Goal: Transaction & Acquisition: Purchase product/service

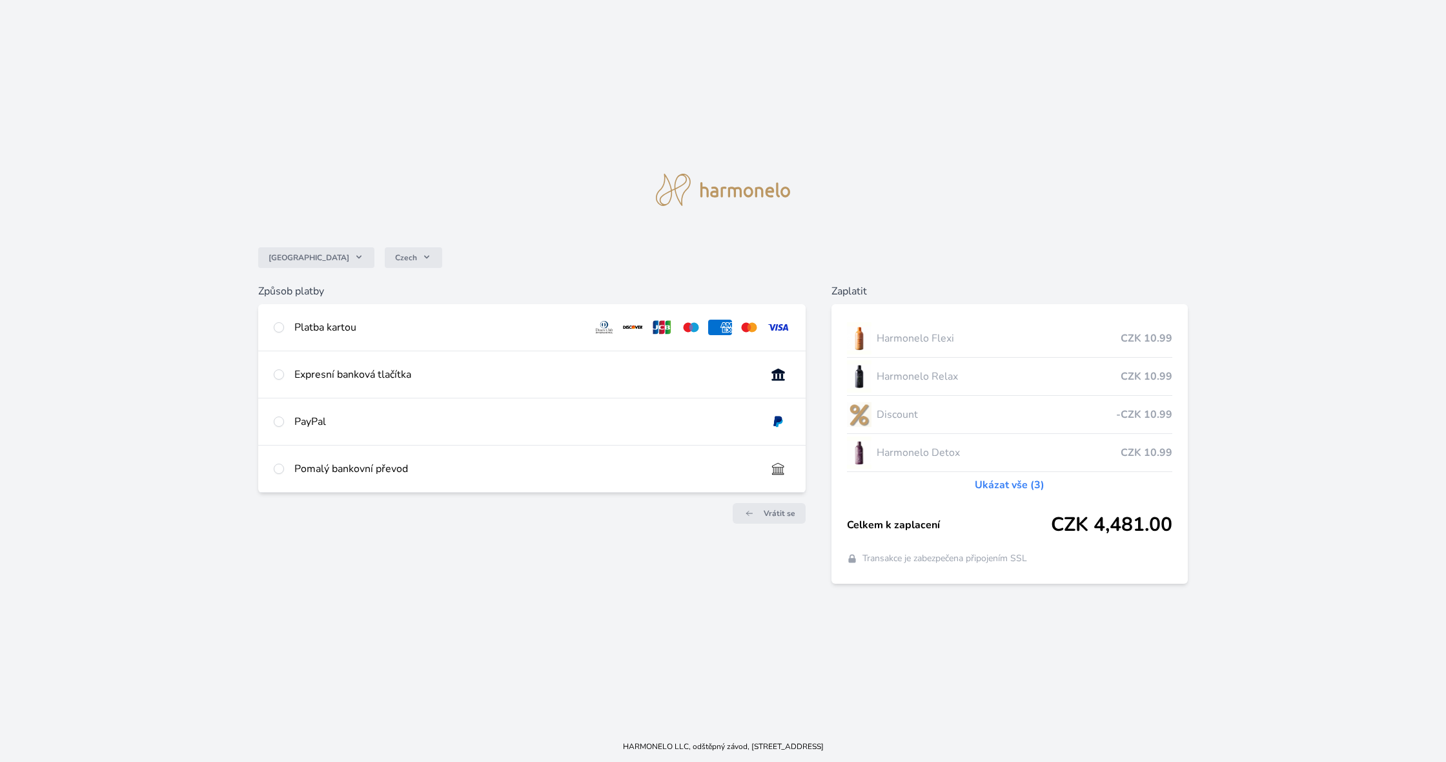
click at [284, 326] on div "Platba kartou" at bounding box center [531, 327] width 547 height 46
radio input "true"
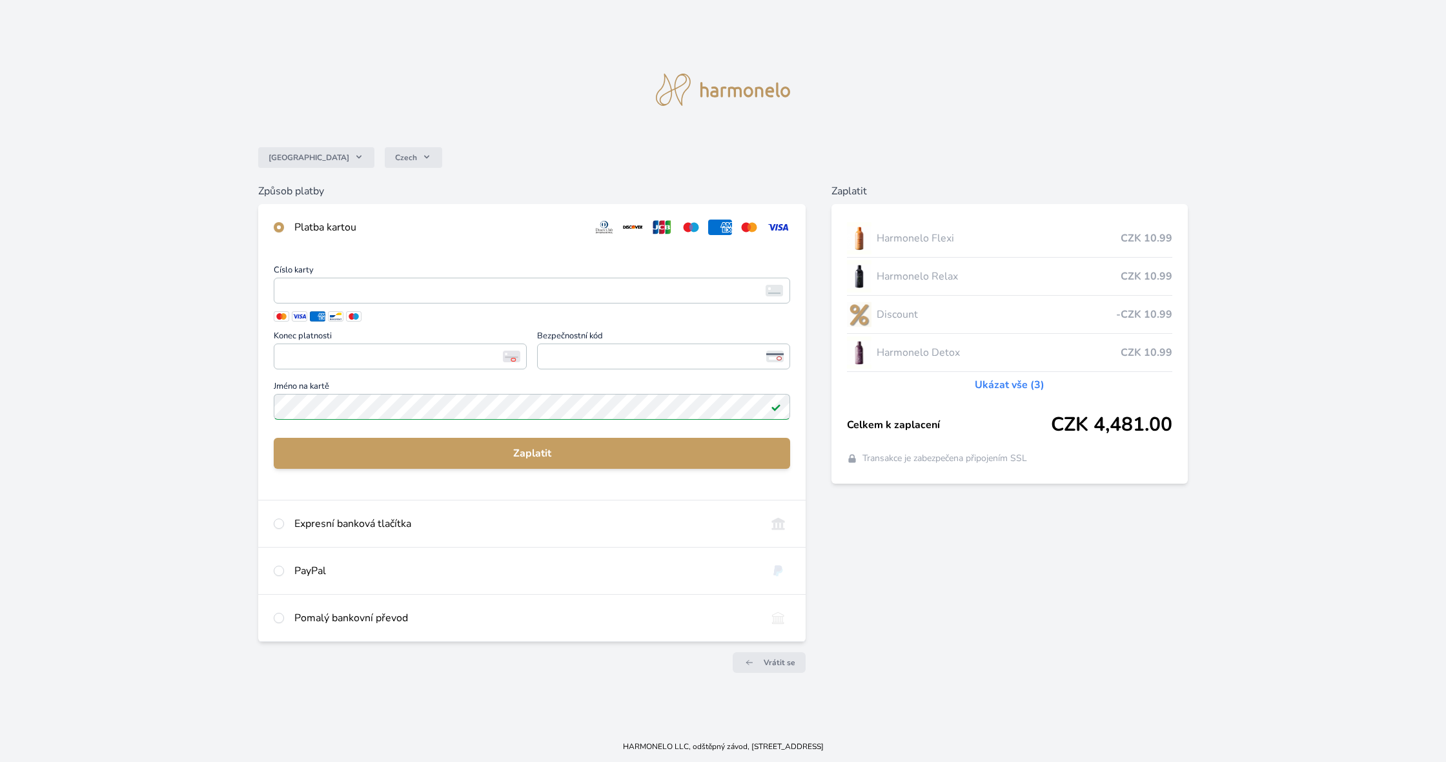
click at [283, 522] on input "radio" at bounding box center [279, 523] width 10 height 10
radio input "true"
radio input "false"
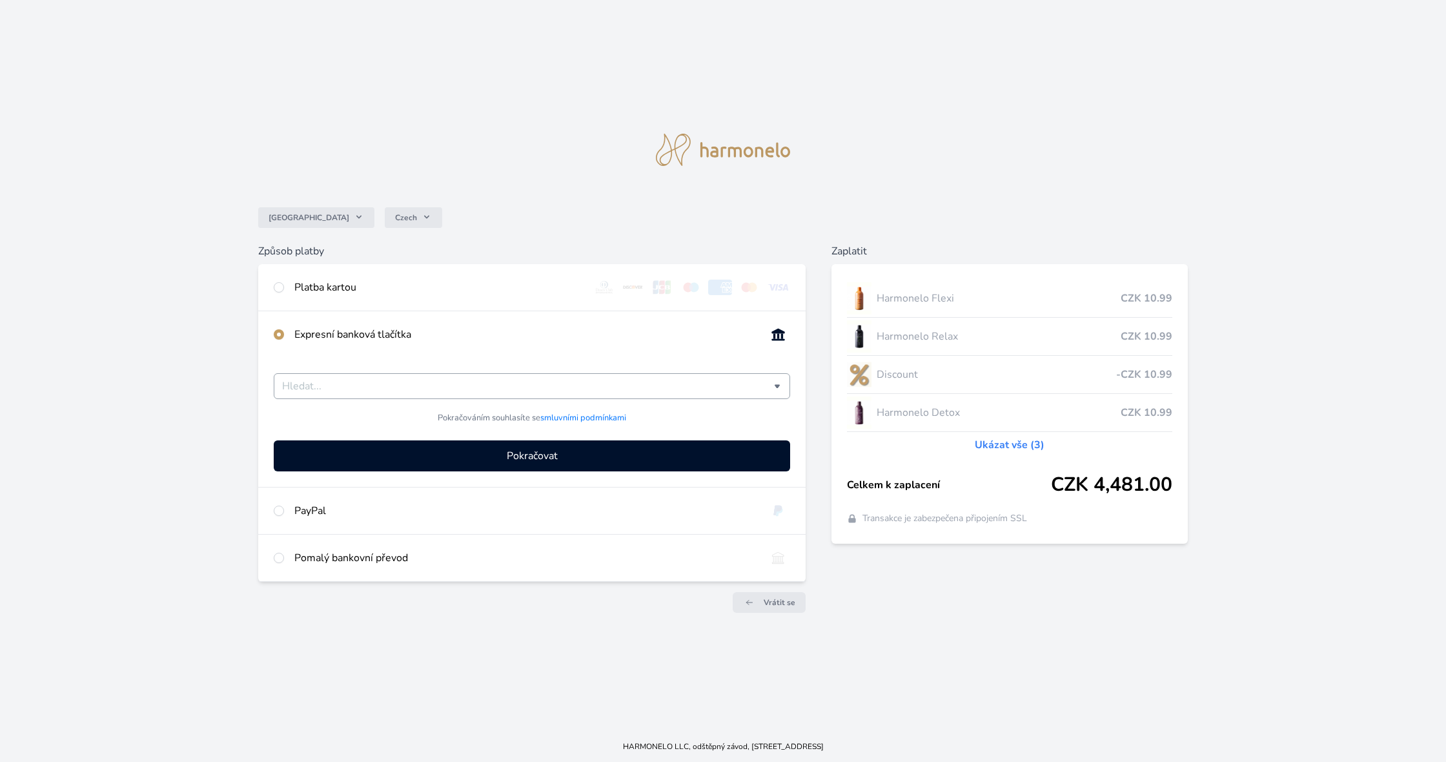
click at [418, 390] on input "Česká spořitelna Komerční banka mTransfer Fio banka Moneta Money Bank Raiffeise…" at bounding box center [528, 385] width 492 height 15
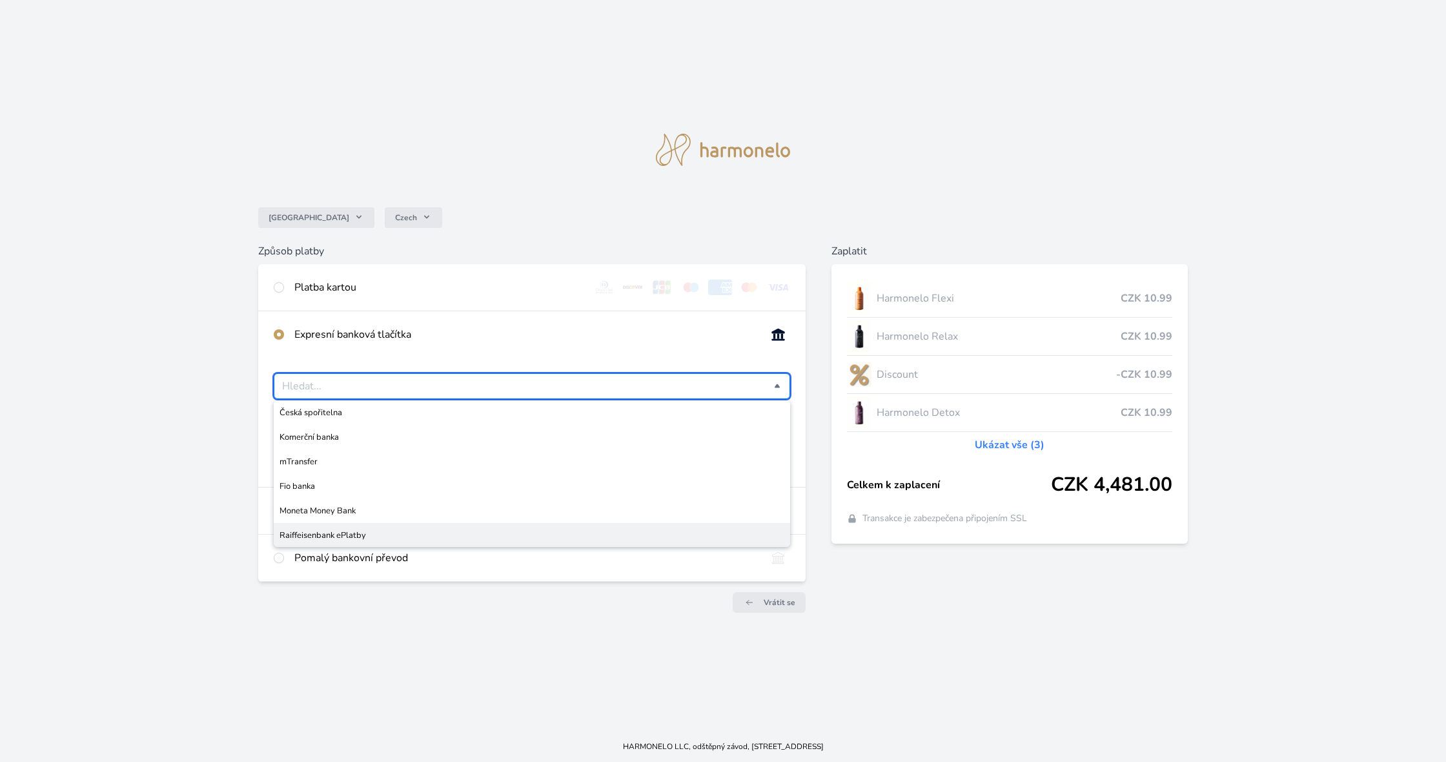
click at [348, 533] on span "Raiffeisenbank ePlatby" at bounding box center [532, 535] width 505 height 13
type input "Raiffeisenbank ePlatby"
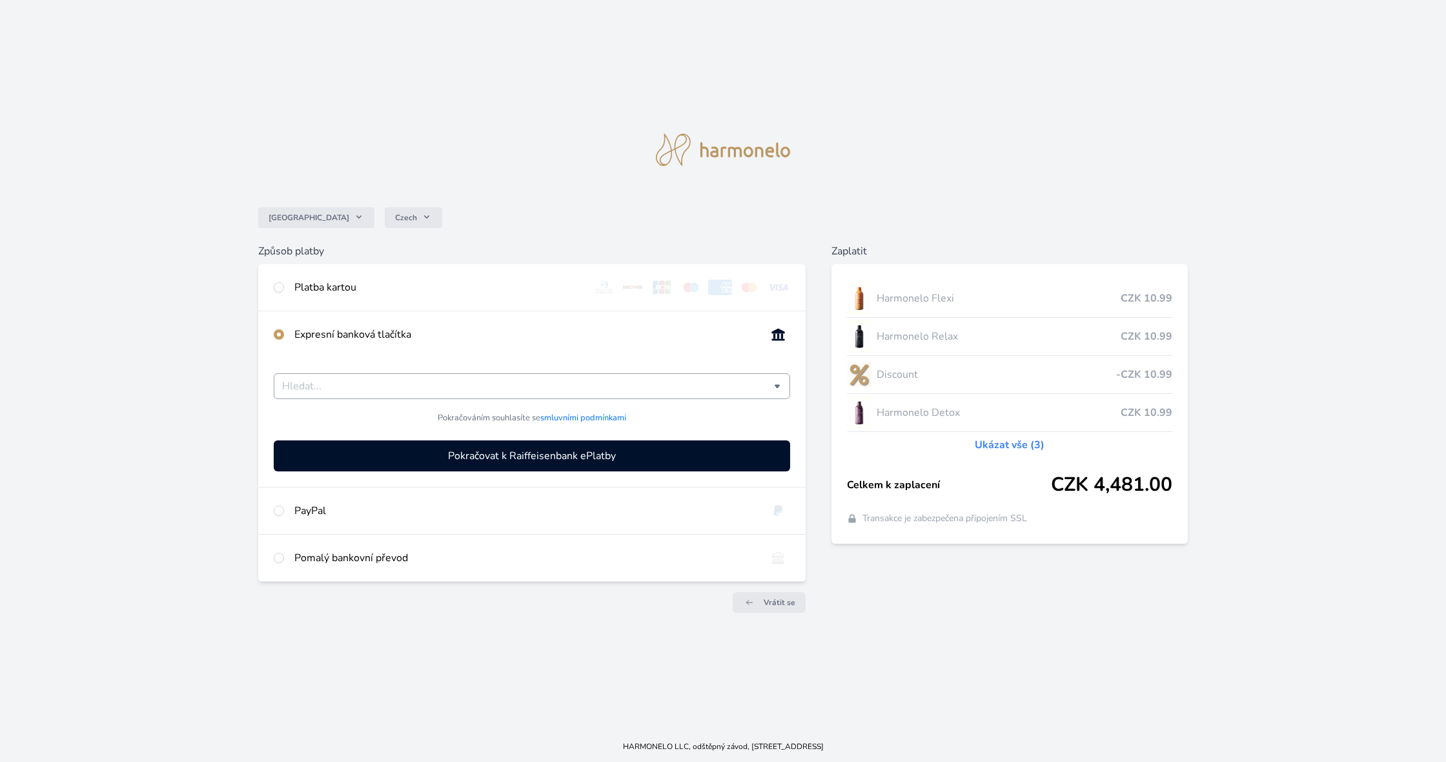
click at [529, 387] on input "Česká spořitelna Komerční banka mTransfer Fio banka Moneta Money Bank Raiffeise…" at bounding box center [528, 385] width 492 height 15
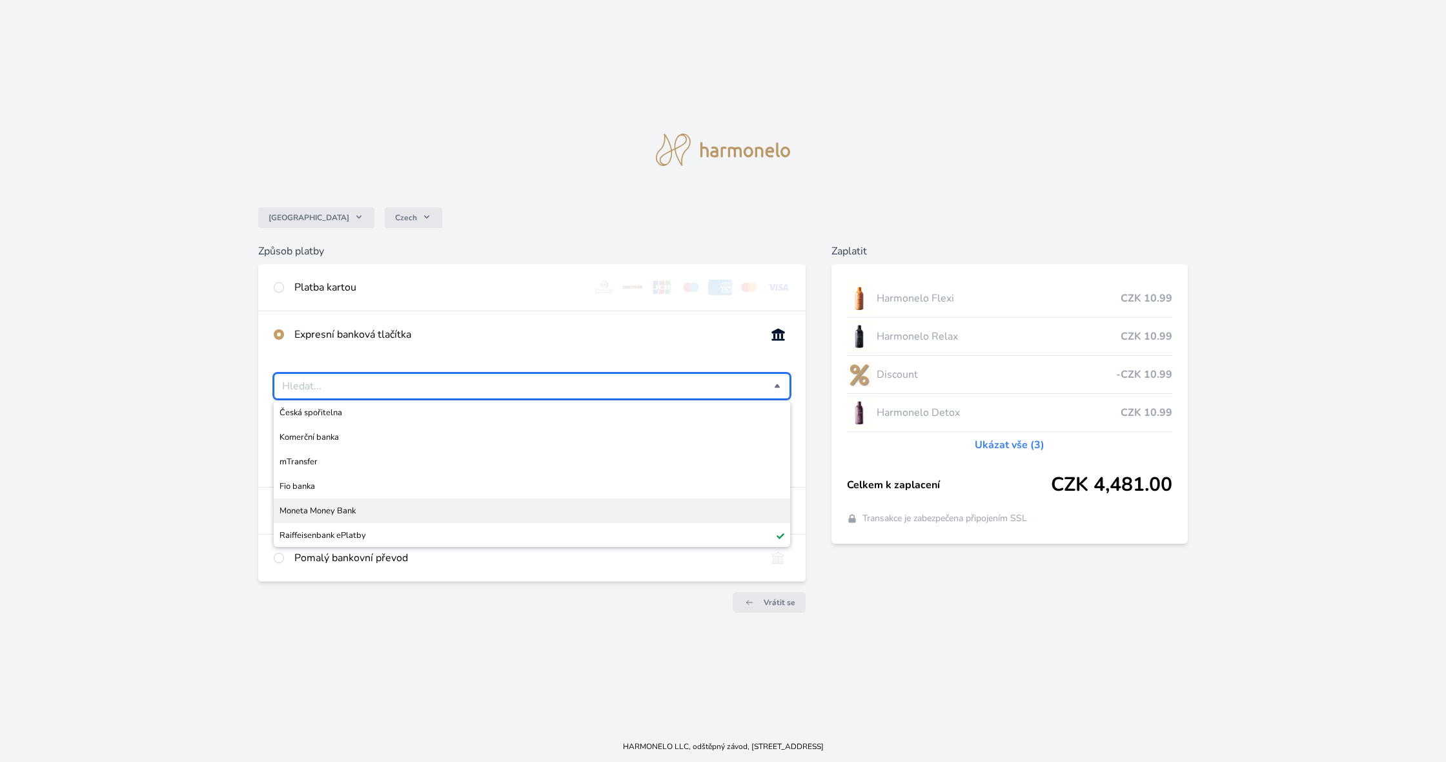
click at [347, 505] on span "Moneta Money Bank" at bounding box center [532, 510] width 505 height 13
type input "Moneta Money Bank"
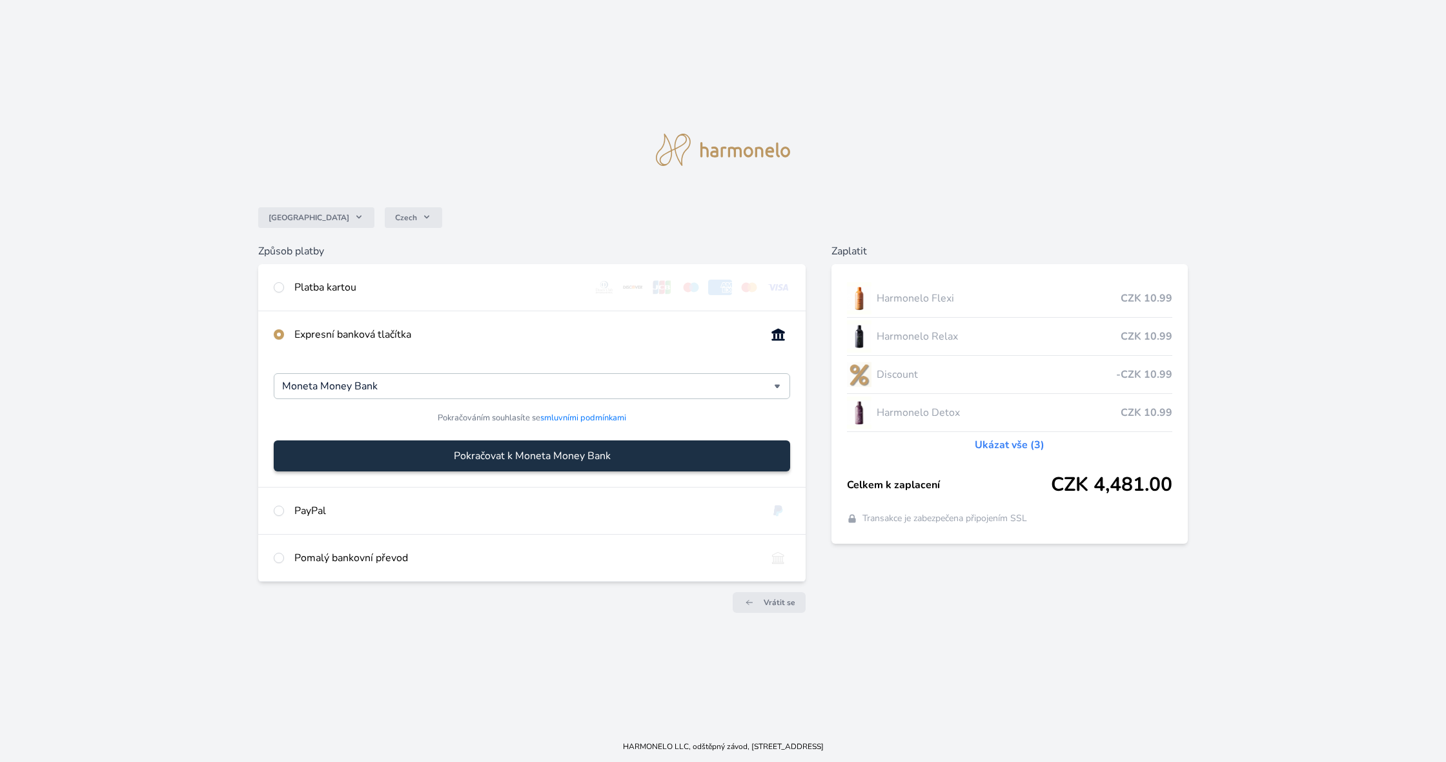
click at [458, 452] on span "Pokračovat k Moneta Money Bank" at bounding box center [532, 455] width 157 height 15
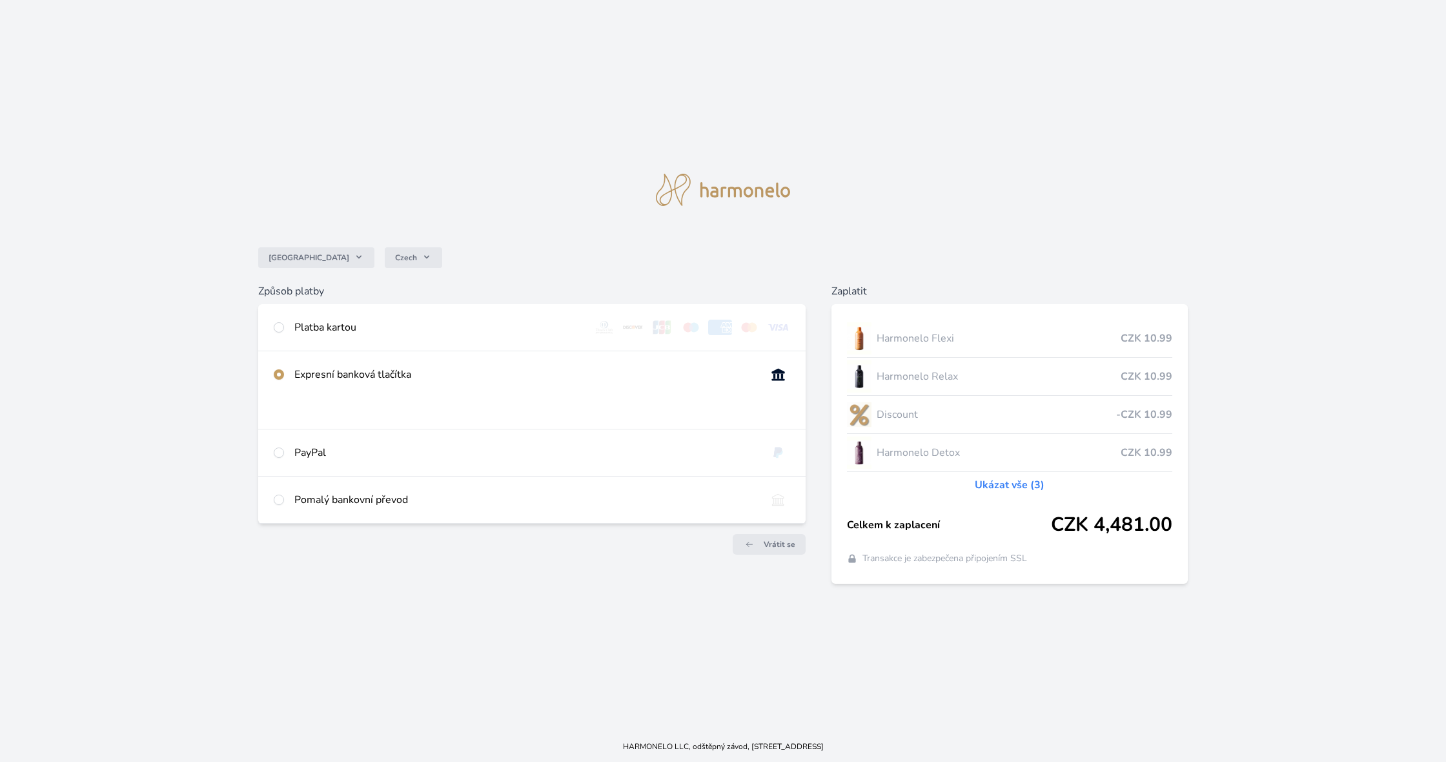
click at [717, 187] on img at bounding box center [723, 190] width 134 height 32
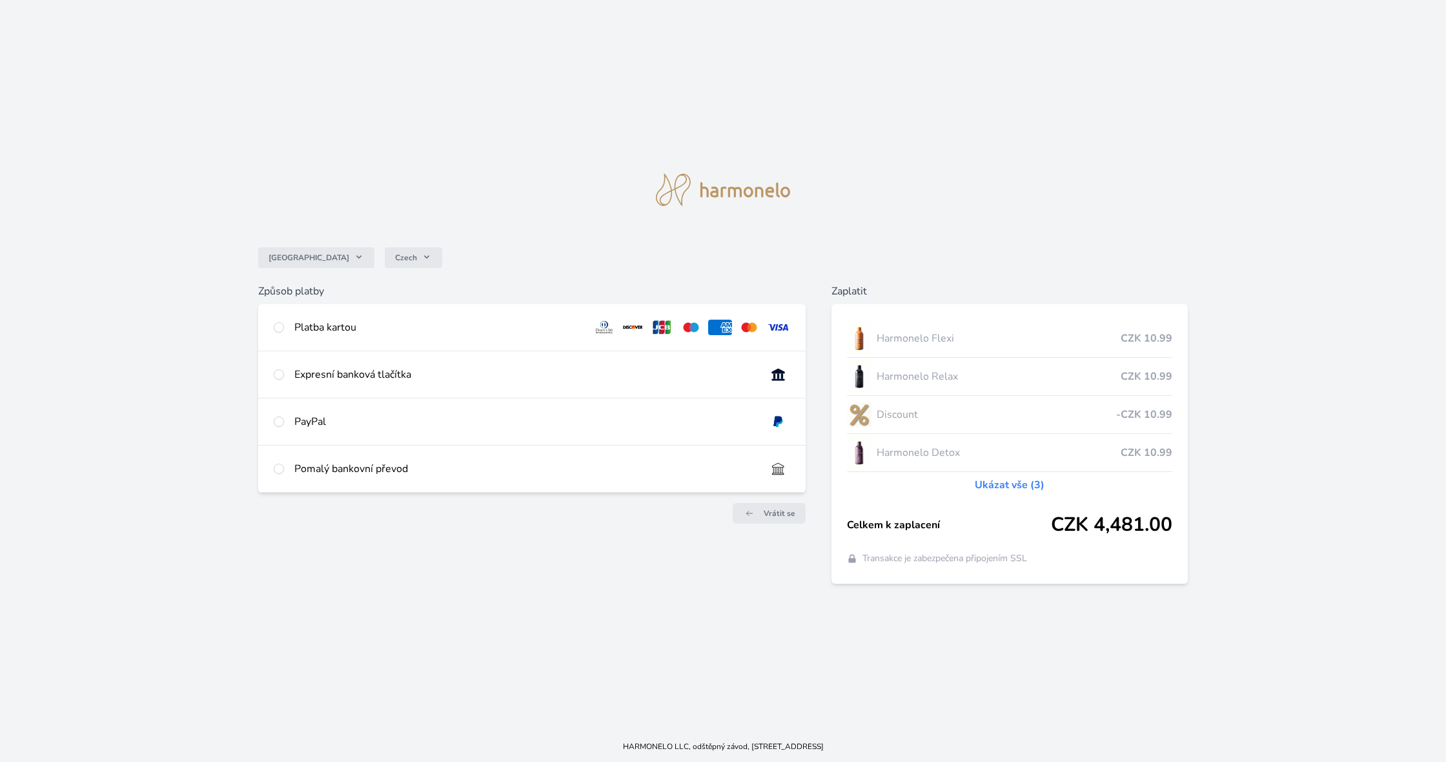
click at [278, 468] on input "radio" at bounding box center [279, 468] width 10 height 10
radio input "true"
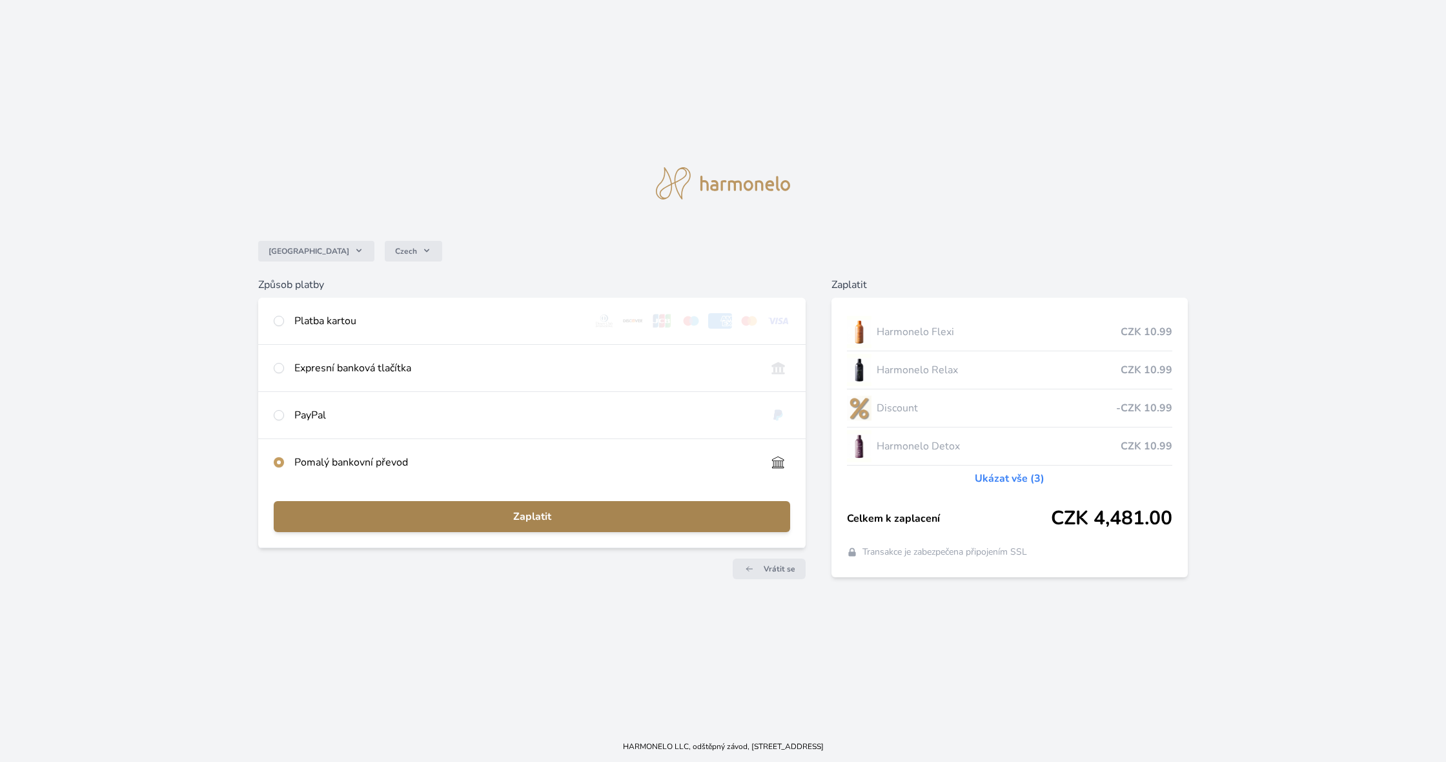
click at [409, 514] on span "Zaplatit" at bounding box center [532, 516] width 496 height 15
